Goal: Task Accomplishment & Management: Use online tool/utility

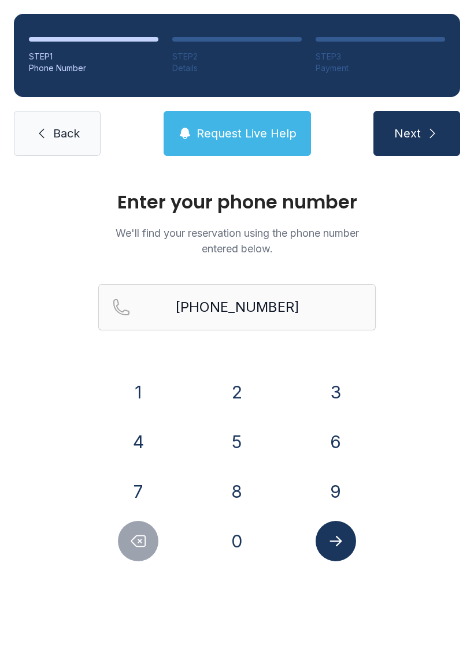
click at [409, 140] on span "Next" at bounding box center [407, 133] width 27 height 16
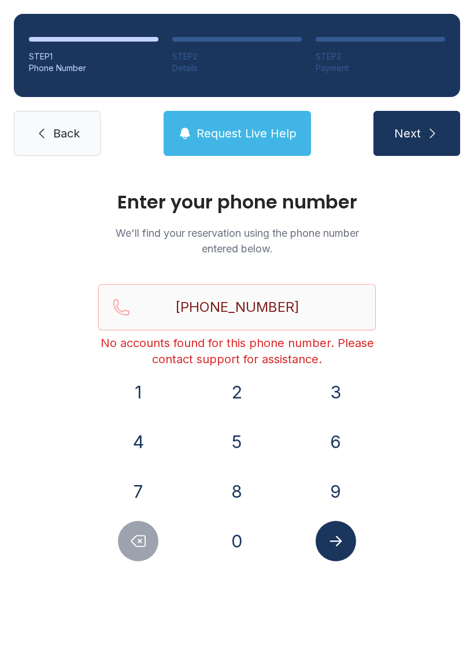
click at [418, 129] on span "Next" at bounding box center [407, 133] width 27 height 16
click at [338, 542] on icon "Submit lookup form" at bounding box center [335, 541] width 12 height 10
click at [342, 560] on button "Submit lookup form" at bounding box center [336, 541] width 40 height 40
click at [66, 127] on span "Back" at bounding box center [66, 133] width 27 height 16
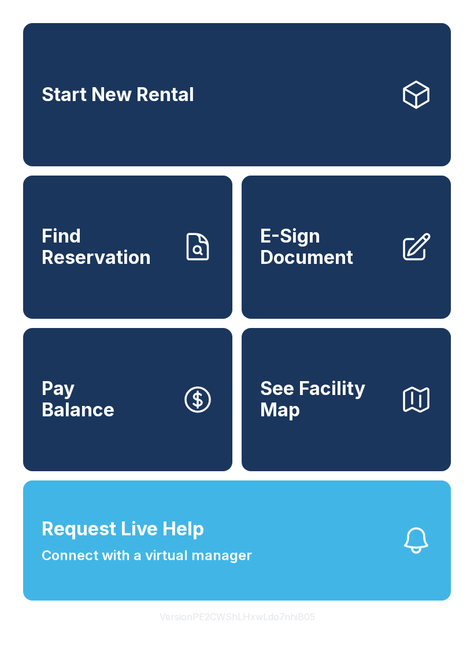
click at [385, 262] on span "E-Sign Document" at bounding box center [325, 247] width 131 height 42
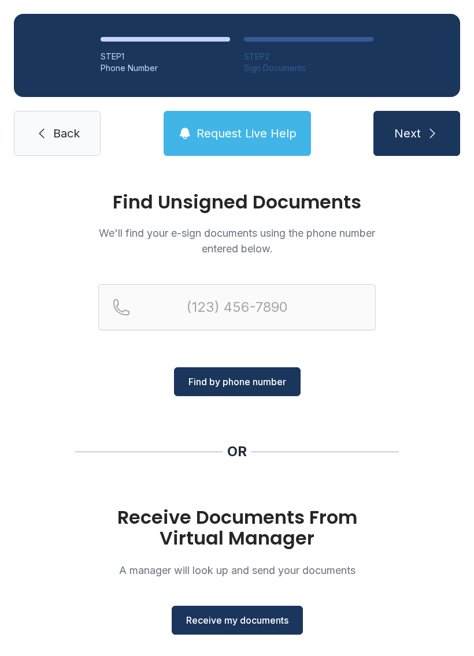
click at [233, 618] on span "Receive my documents" at bounding box center [237, 621] width 102 height 14
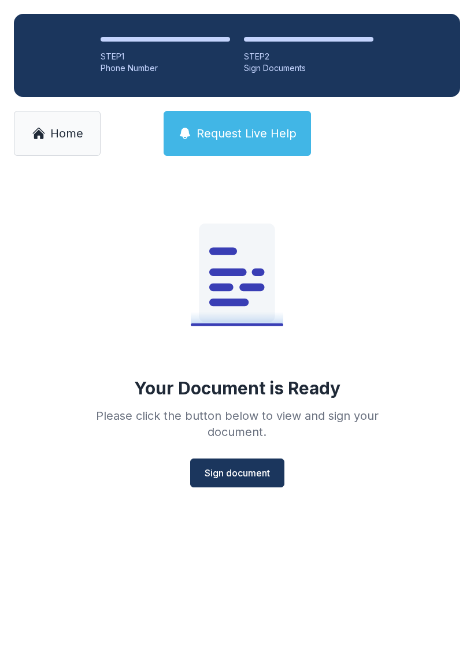
click at [235, 476] on span "Sign document" at bounding box center [237, 473] width 65 height 14
